Goal: Navigation & Orientation: Go to known website

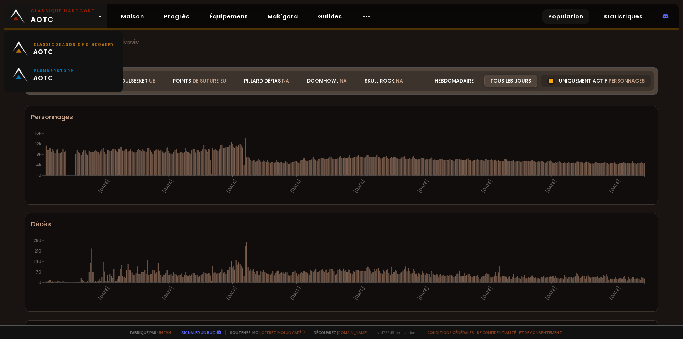
click at [88, 21] on font "AOTC" at bounding box center [63, 19] width 64 height 11
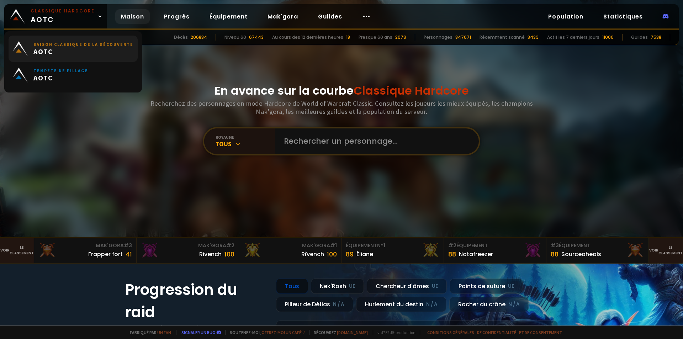
click at [96, 53] on span "AOTC" at bounding box center [83, 51] width 100 height 9
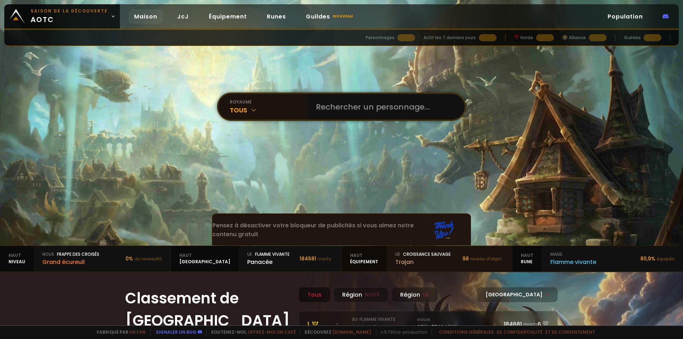
scroll to position [107, 0]
